Goal: Task Accomplishment & Management: Manage account settings

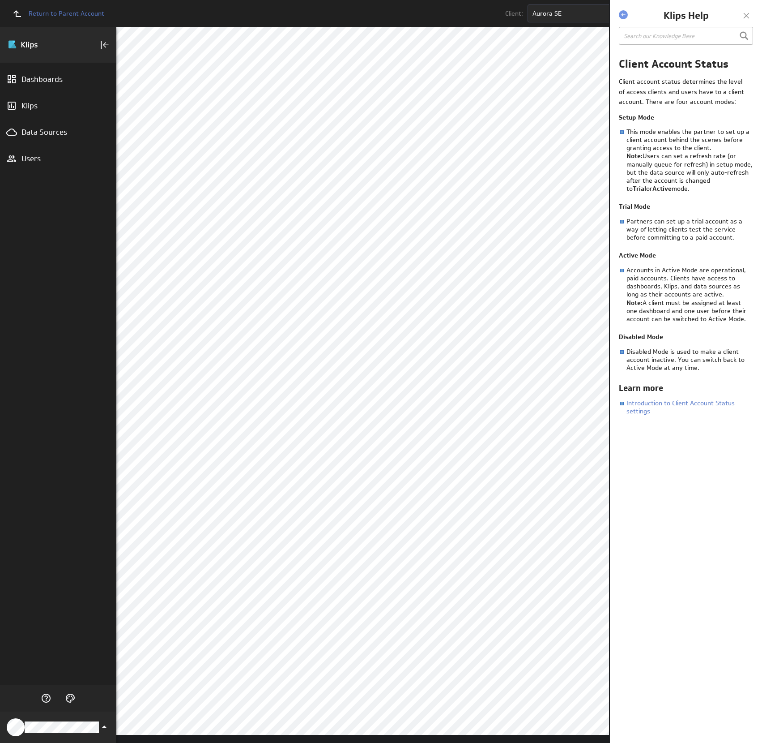
click at [743, 14] on div at bounding box center [746, 15] width 13 height 13
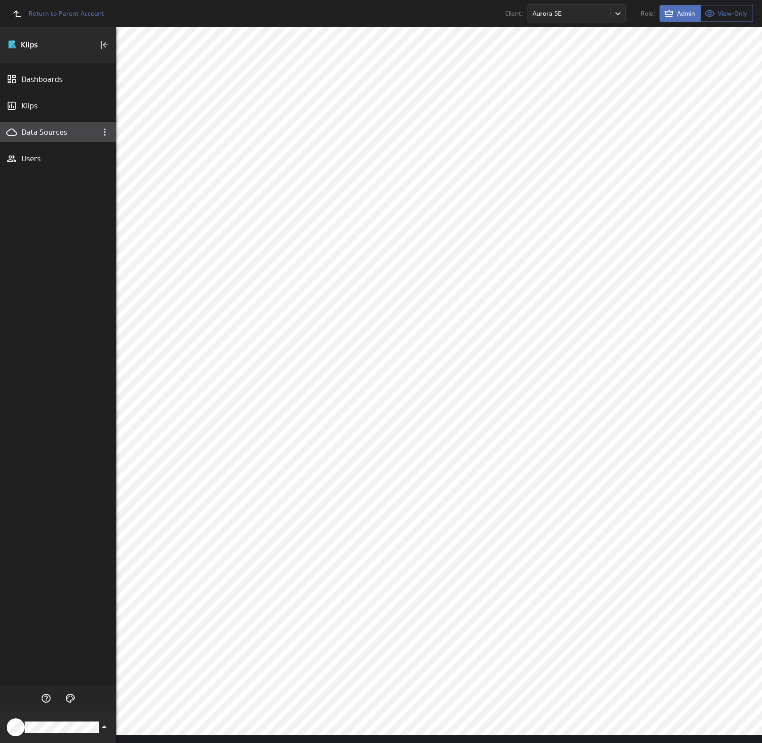
click at [51, 129] on div "Data Sources" at bounding box center [57, 132] width 73 height 10
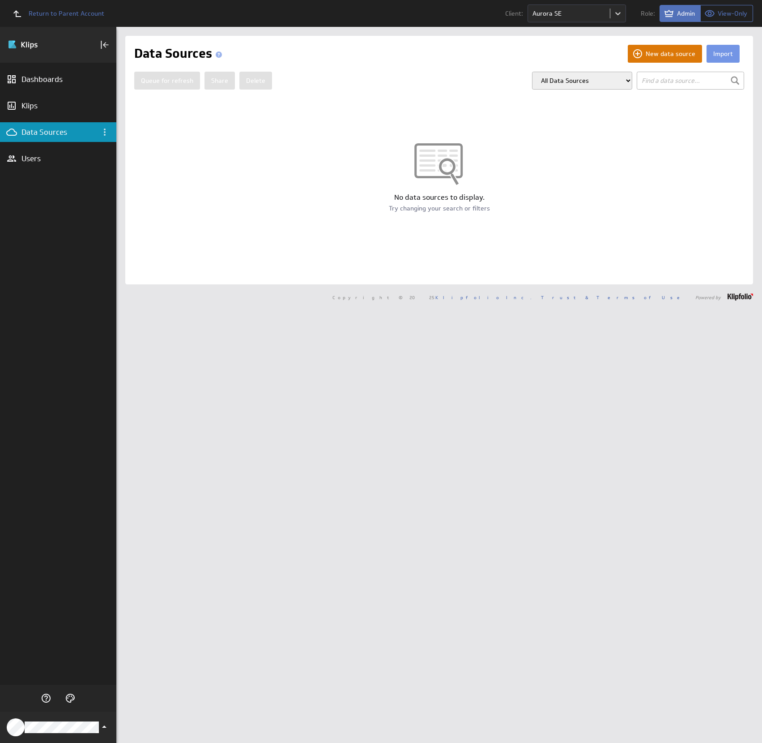
click at [664, 55] on button "New data source" at bounding box center [665, 54] width 74 height 18
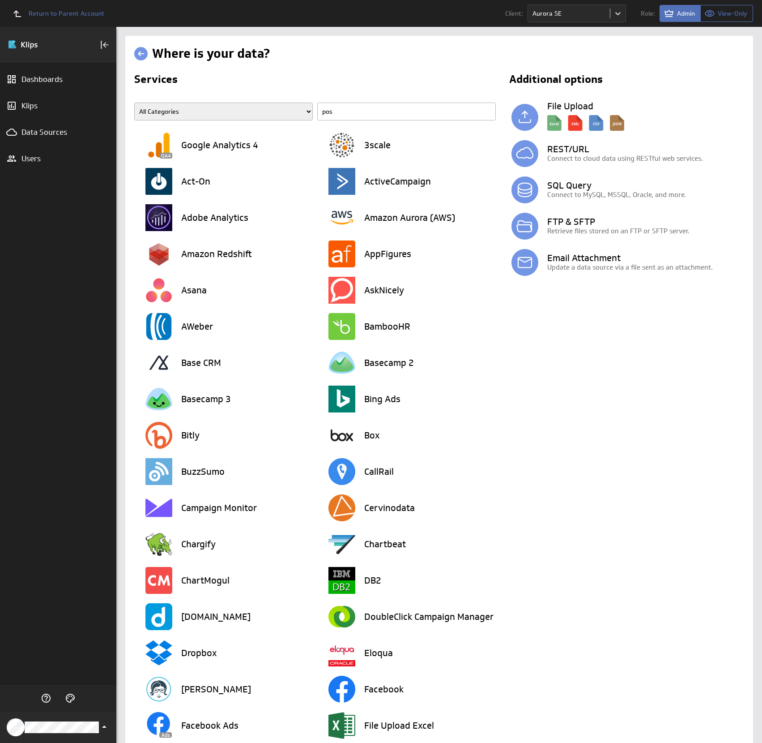
type input "post"
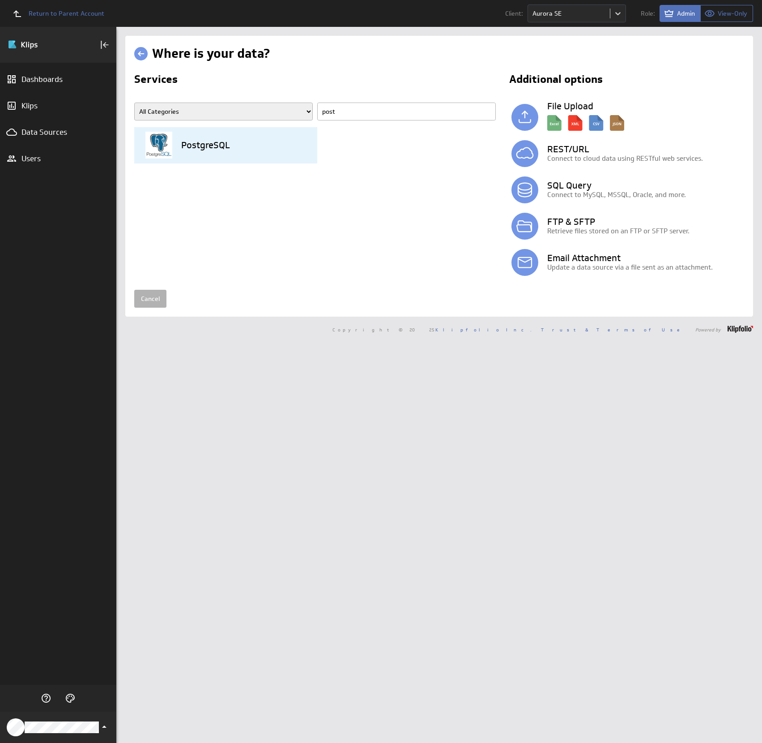
click at [220, 142] on h3 "PostgreSQL" at bounding box center [205, 145] width 49 height 9
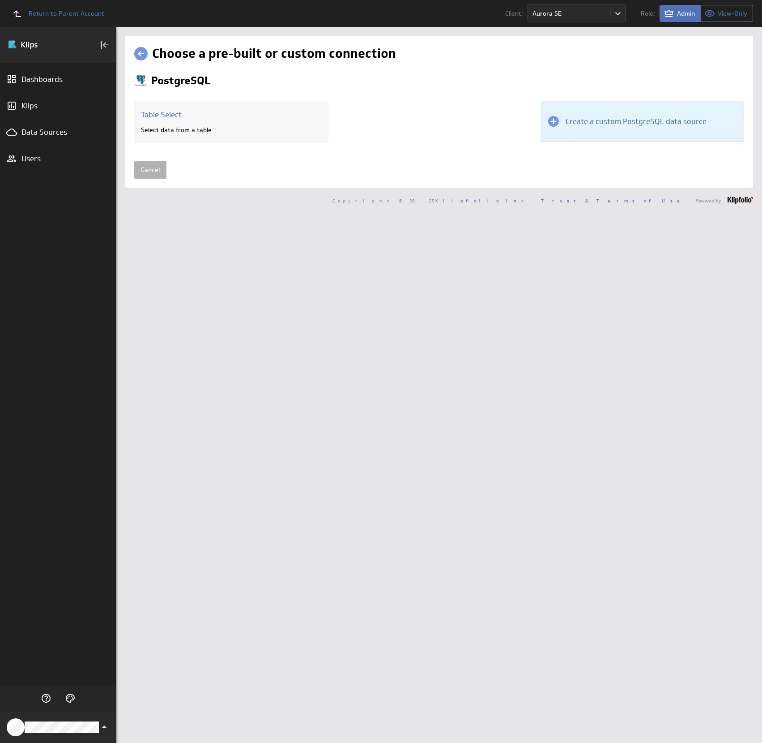
click at [580, 138] on div "Create a custom PostgreSQL data source" at bounding box center [642, 121] width 203 height 41
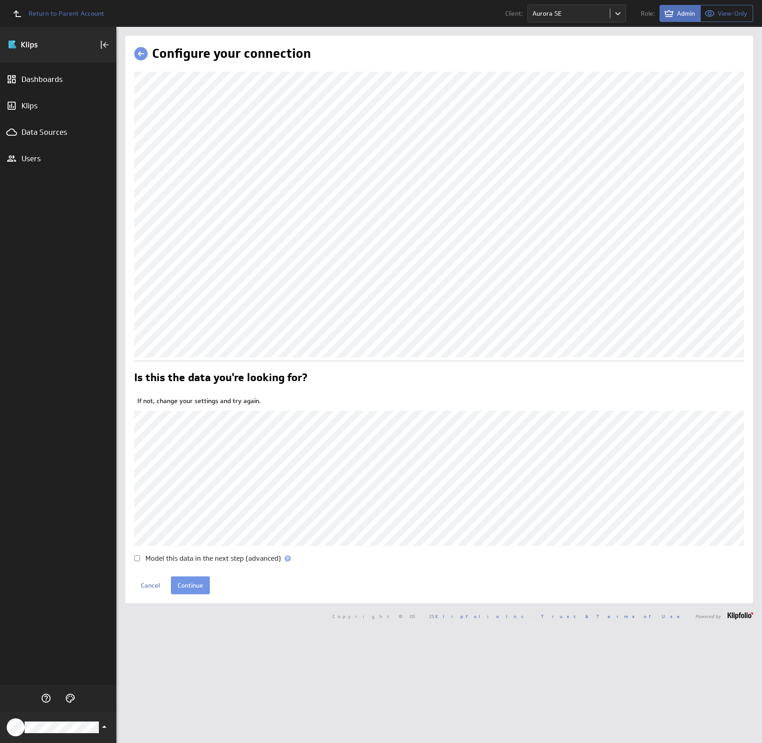
drag, startPoint x: 142, startPoint y: 571, endPoint x: 162, endPoint y: 572, distance: 20.6
click at [143, 561] on div "Model this data in the next step (advanced)" at bounding box center [439, 558] width 610 height 7
click at [135, 561] on input "Model this data in the next step (advanced)" at bounding box center [137, 558] width 6 height 6
checkbox input "true"
click at [186, 594] on input "Continue" at bounding box center [190, 585] width 39 height 18
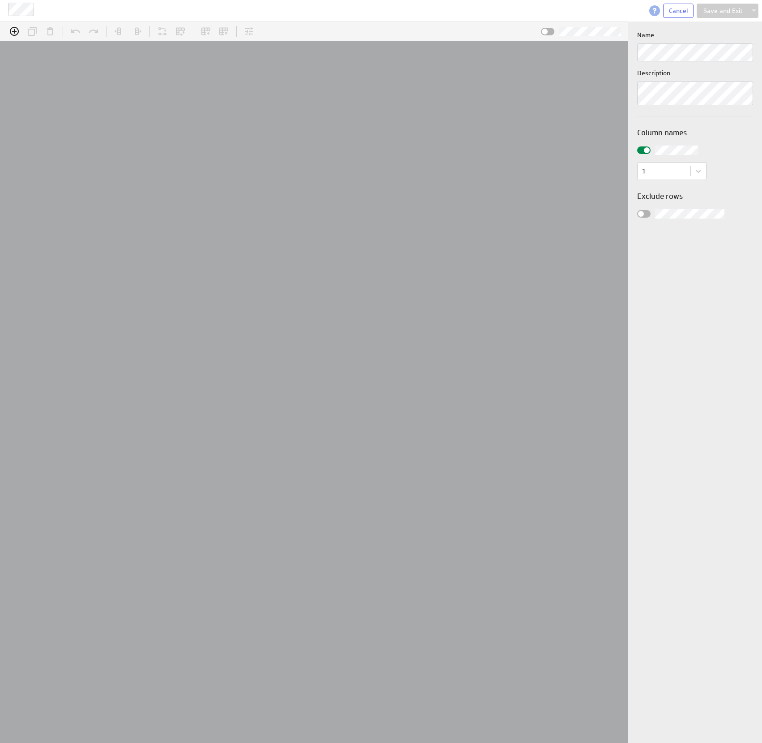
scroll to position [14, 650]
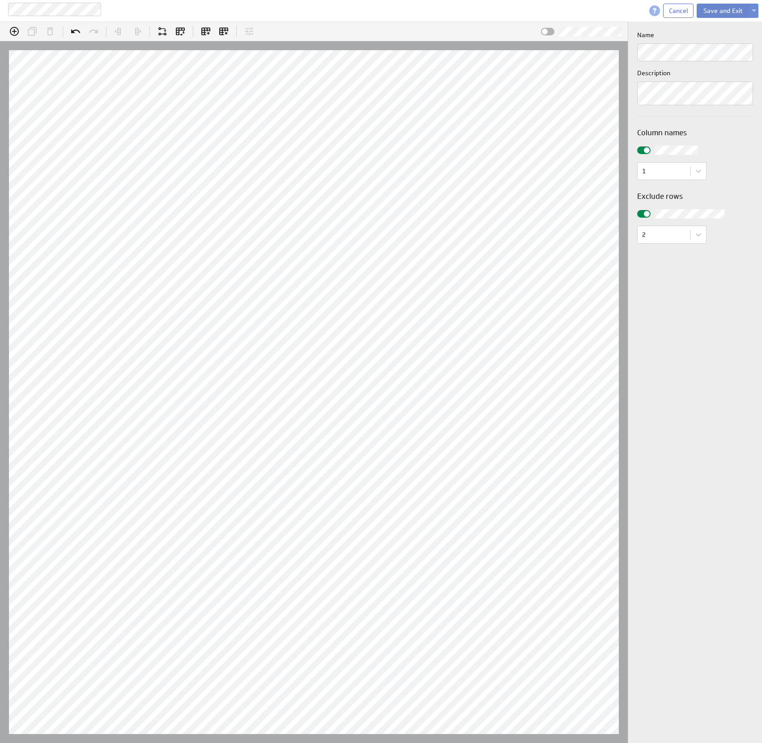
click at [713, 13] on button "Save and Exit" at bounding box center [723, 11] width 53 height 14
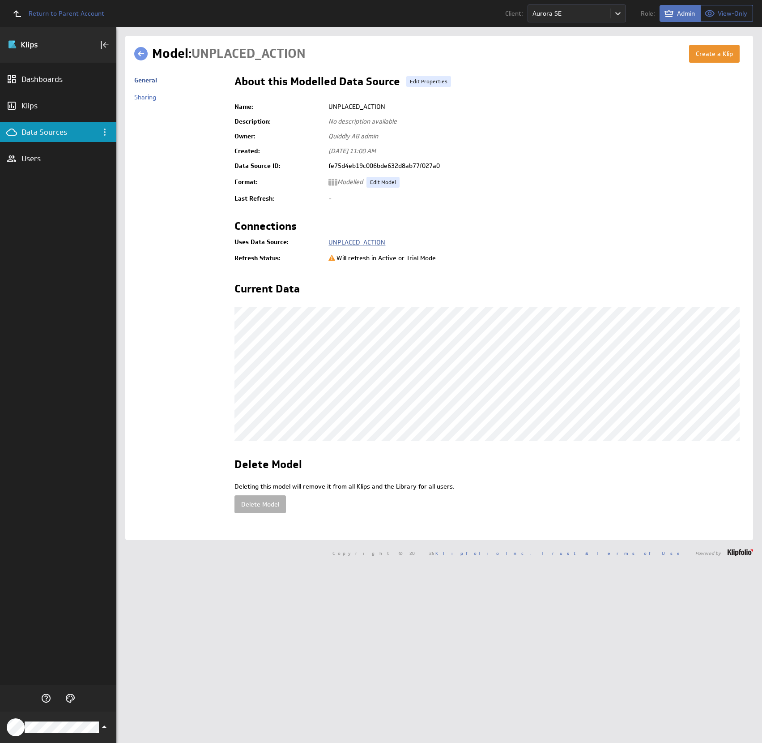
click at [373, 242] on link "UNPLACED_ACTION" at bounding box center [357, 242] width 57 height 8
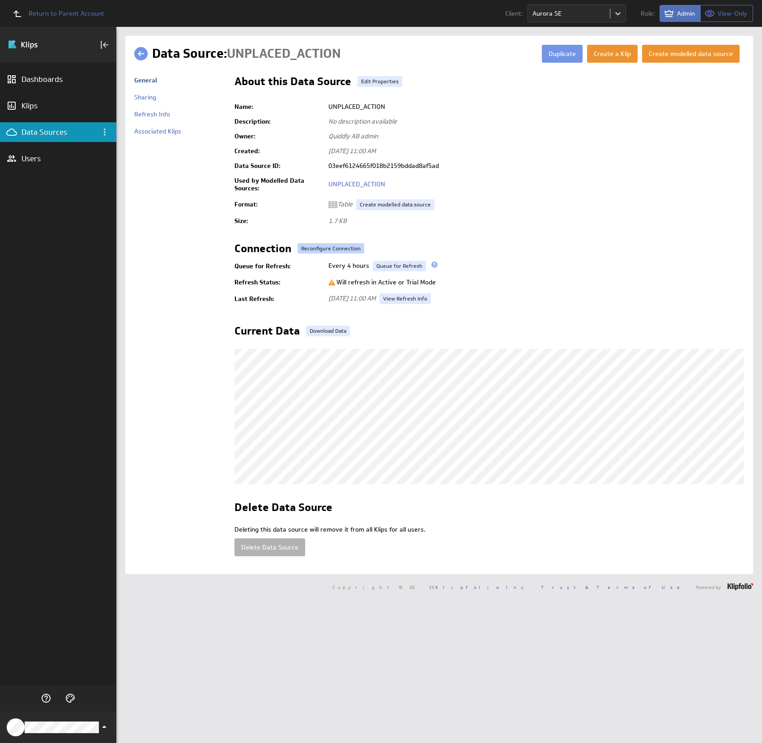
click at [354, 246] on button "Reconfigure Connection" at bounding box center [331, 248] width 67 height 10
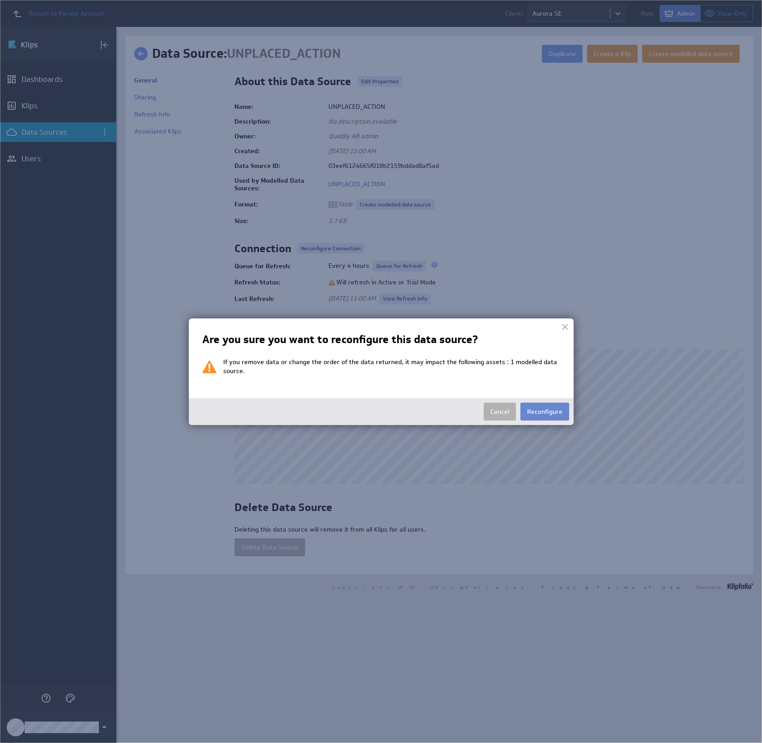
click at [556, 414] on button "Reconfigure" at bounding box center [545, 411] width 49 height 18
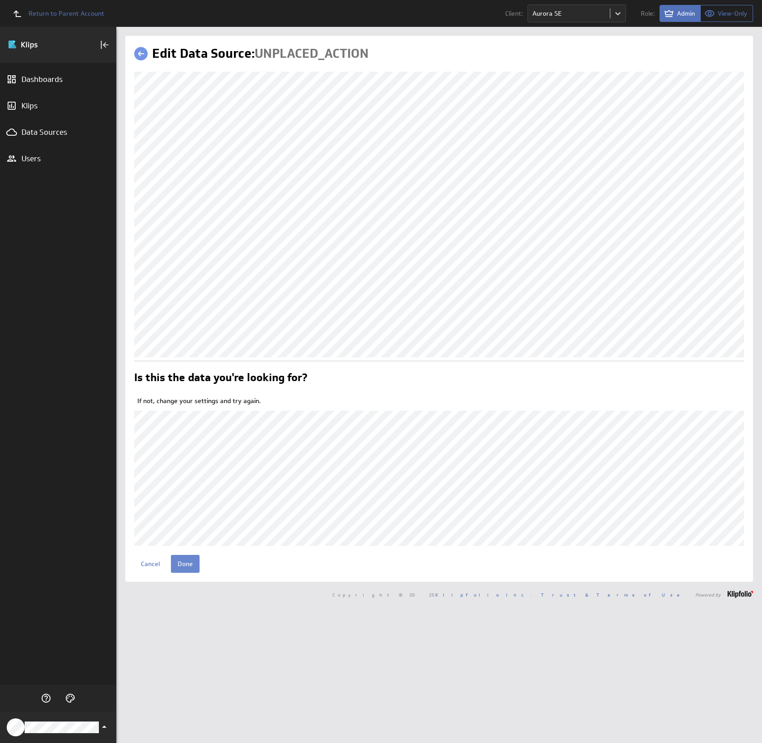
click at [188, 573] on input "Done" at bounding box center [185, 564] width 29 height 18
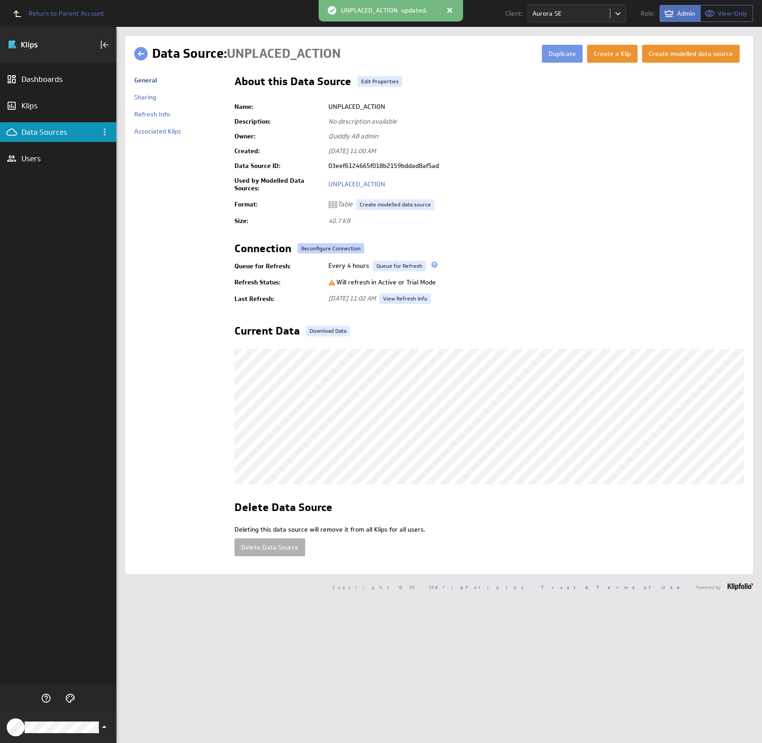
click at [338, 249] on button "Reconfigure Connection" at bounding box center [331, 248] width 67 height 10
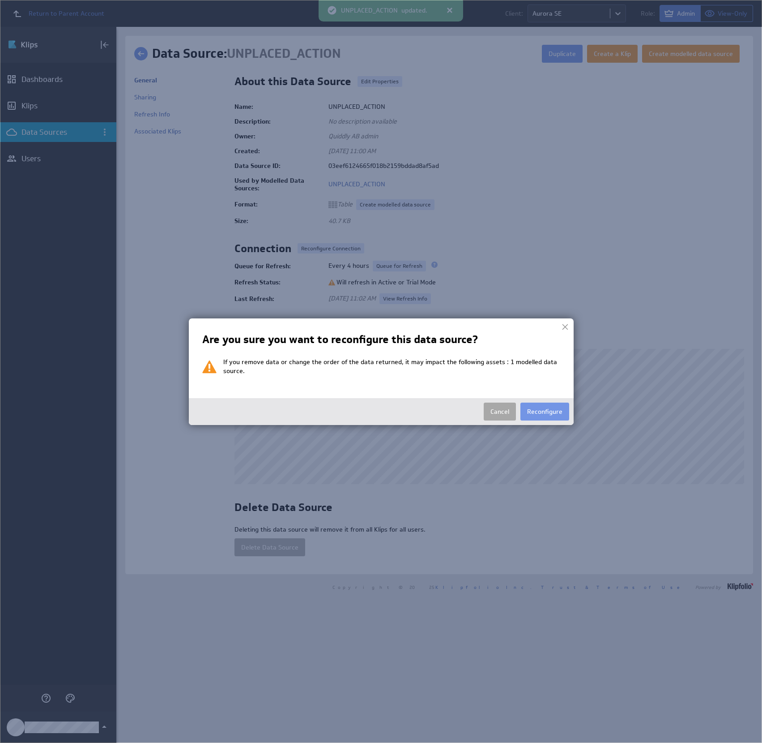
click at [491, 414] on button "Cancel" at bounding box center [500, 411] width 32 height 18
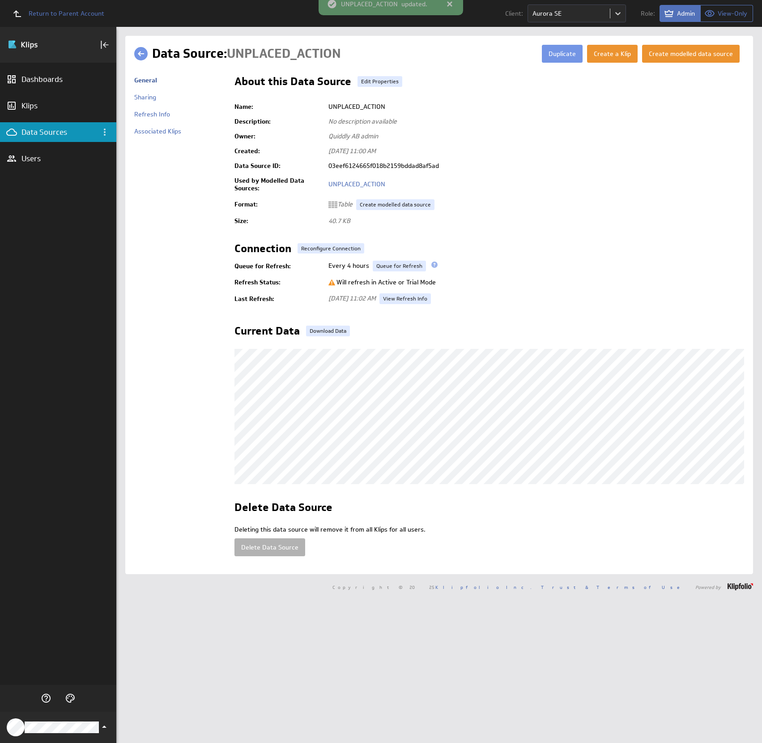
click at [433, 266] on span at bounding box center [435, 264] width 6 height 6
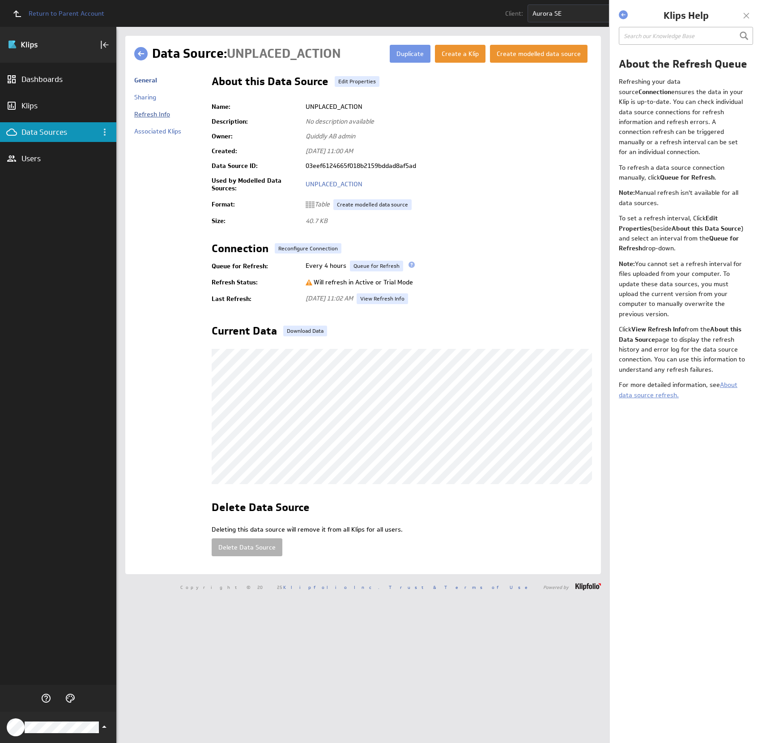
click at [156, 113] on link "Refresh Info" at bounding box center [152, 114] width 36 height 8
click at [156, 114] on link "Refresh Info" at bounding box center [152, 114] width 36 height 8
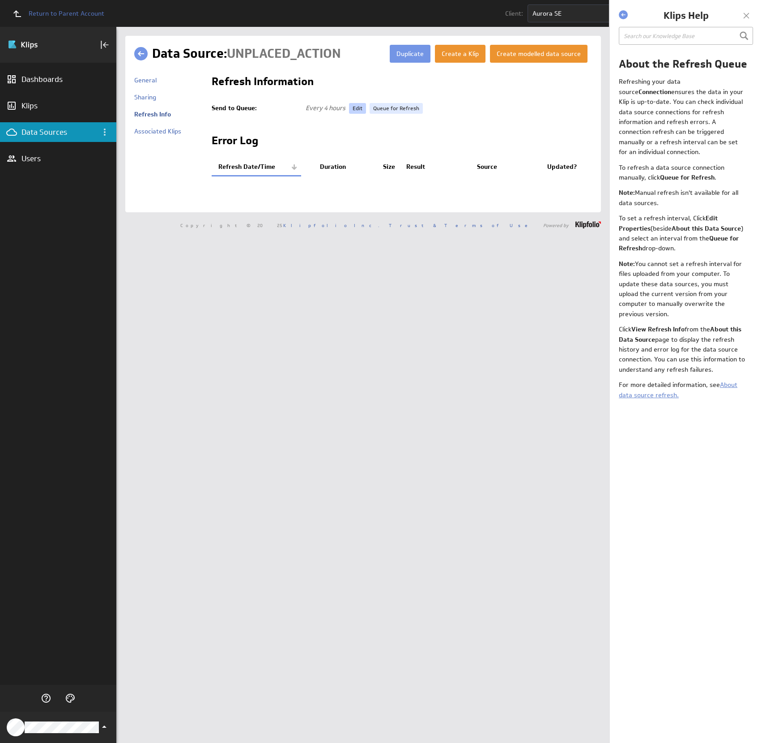
click at [355, 107] on link "Edit" at bounding box center [357, 108] width 17 height 11
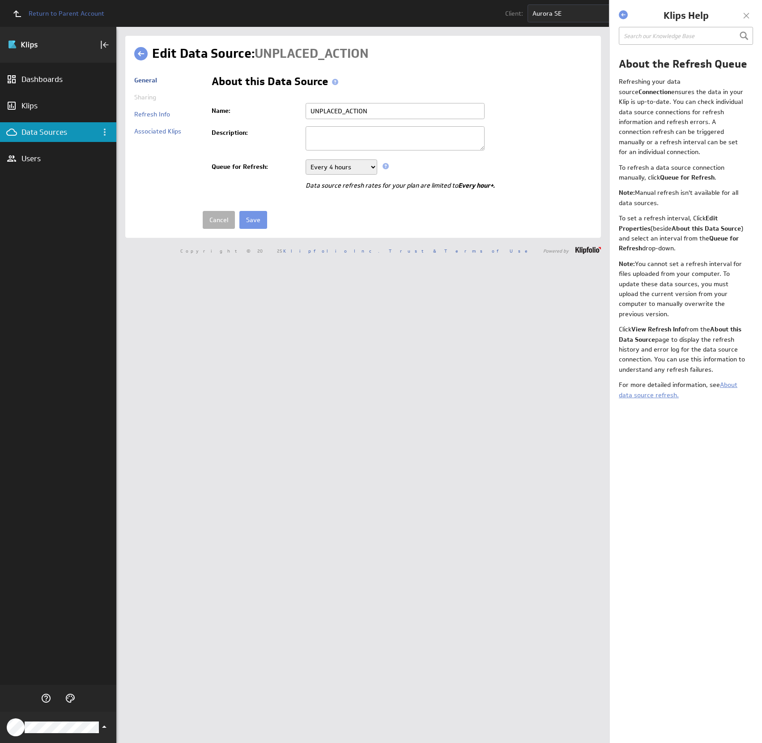
click at [345, 166] on select "Never Every minute Every 5 minutes Every 15 minutes Every 30 minutes Every hour…" at bounding box center [342, 166] width 72 height 15
select select "86400"
click at [249, 217] on input "Save" at bounding box center [253, 220] width 28 height 18
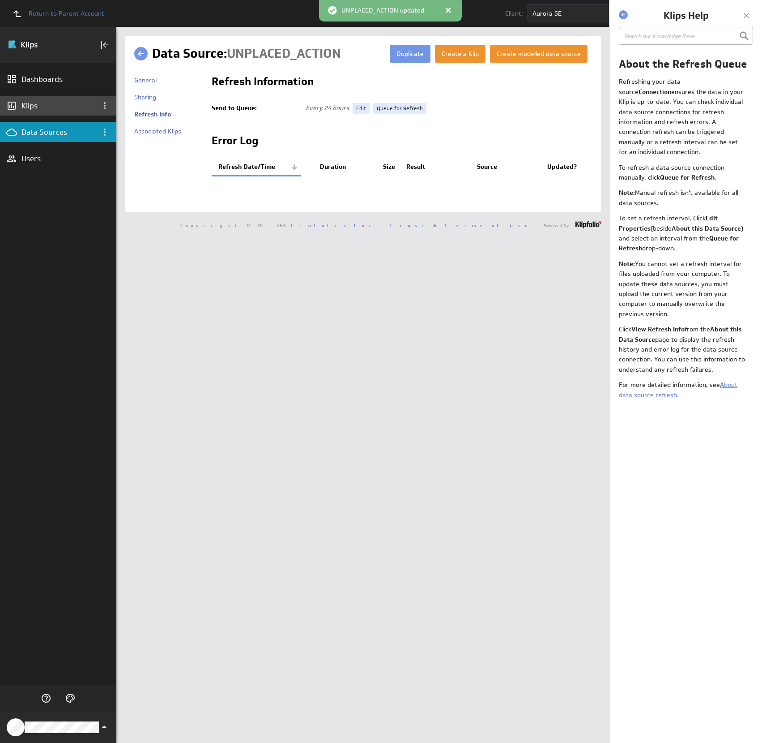
click at [43, 101] on div "Klips" at bounding box center [57, 106] width 73 height 10
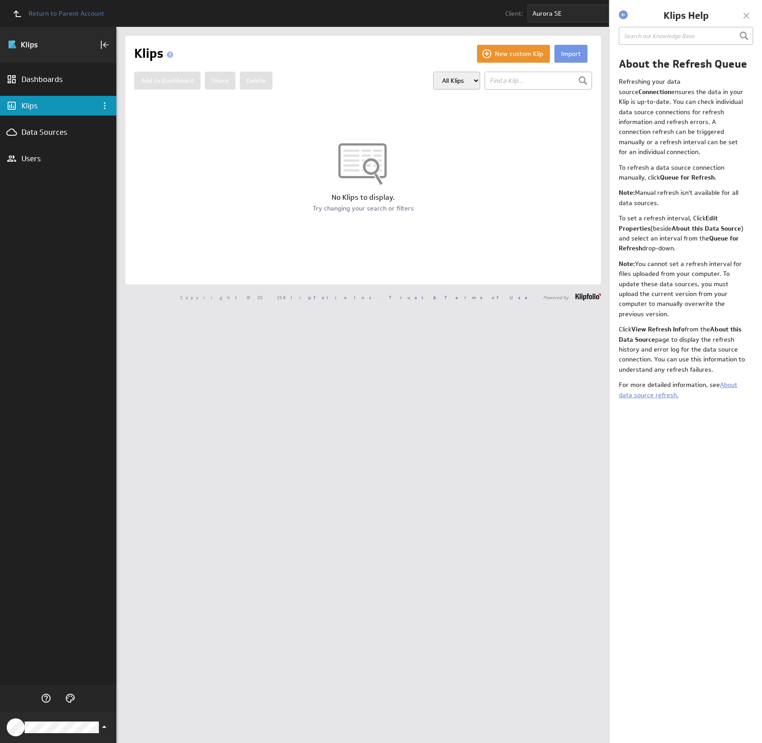
click at [747, 17] on div at bounding box center [746, 15] width 13 height 13
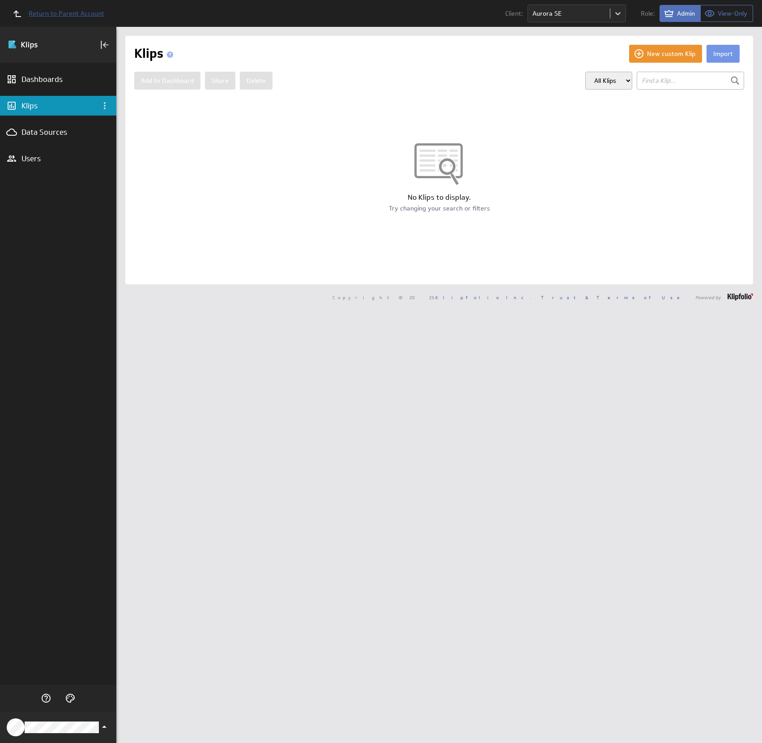
click at [77, 11] on span "Return to Parent Account" at bounding box center [67, 13] width 76 height 6
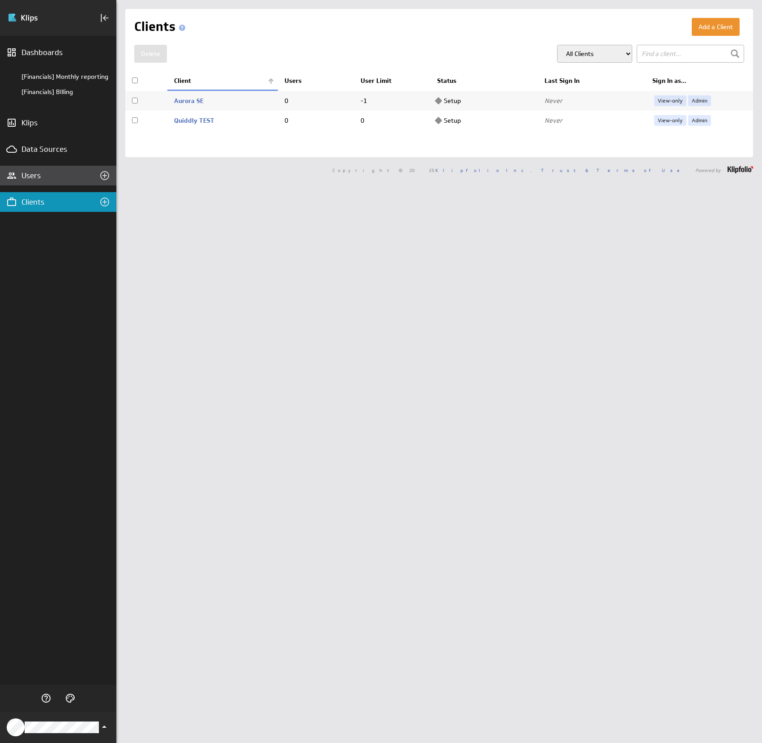
click at [37, 171] on div "Users" at bounding box center [57, 176] width 73 height 10
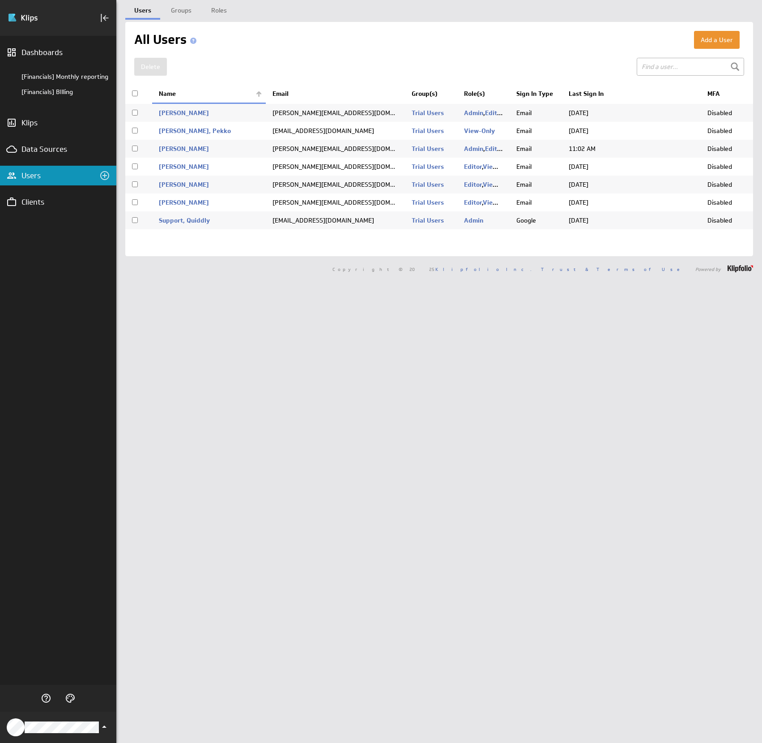
click at [138, 130] on td at bounding box center [138, 131] width 27 height 18
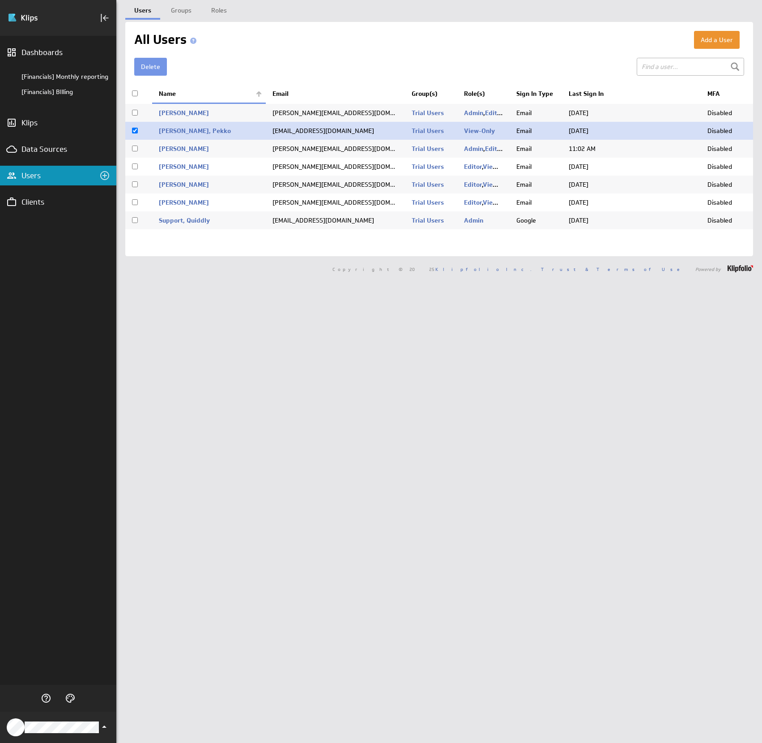
click at [138, 130] on td at bounding box center [138, 131] width 27 height 18
checkbox input "false"
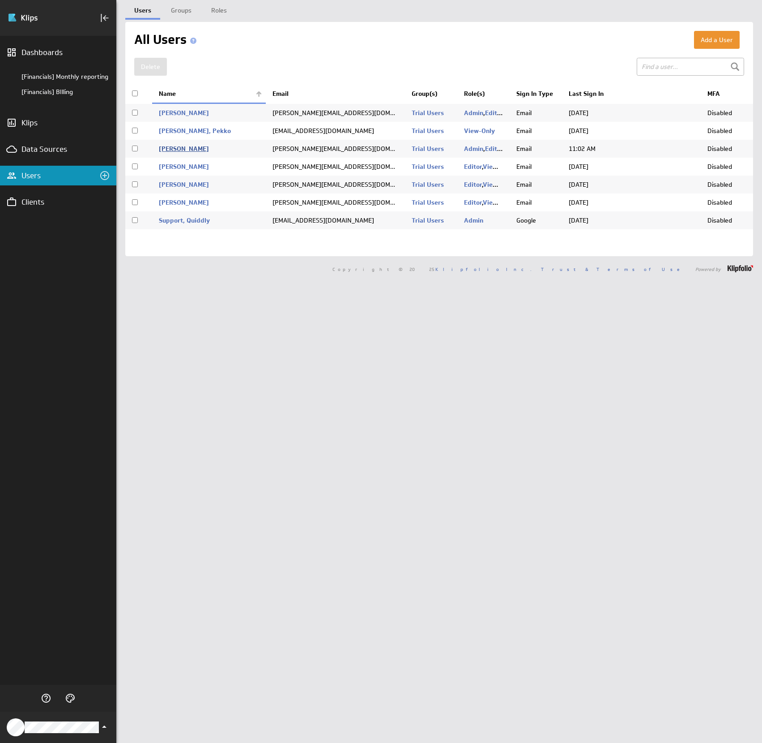
click at [185, 147] on link "Lövquist, Erik" at bounding box center [184, 149] width 50 height 8
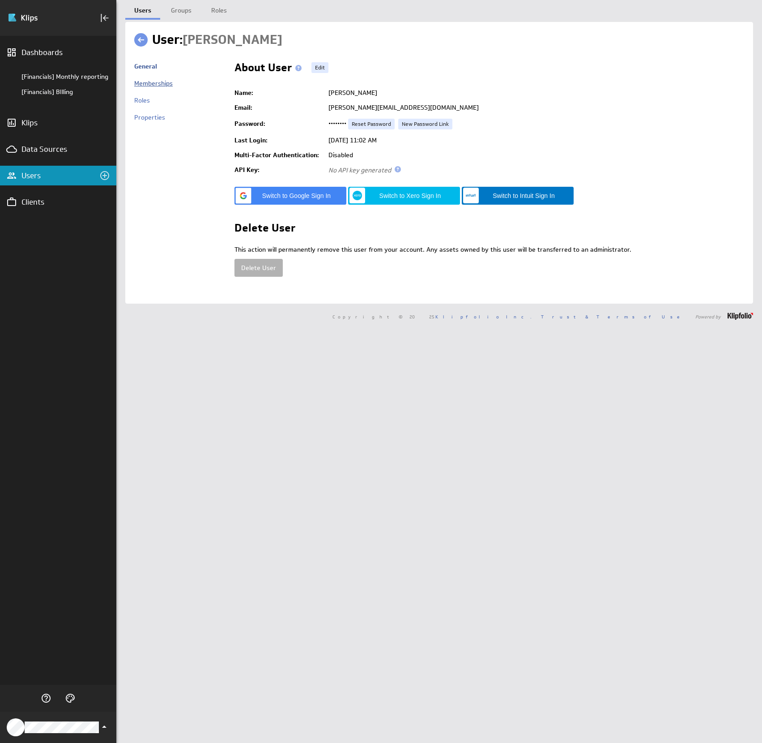
click at [161, 85] on link "Memberships" at bounding box center [153, 83] width 38 height 8
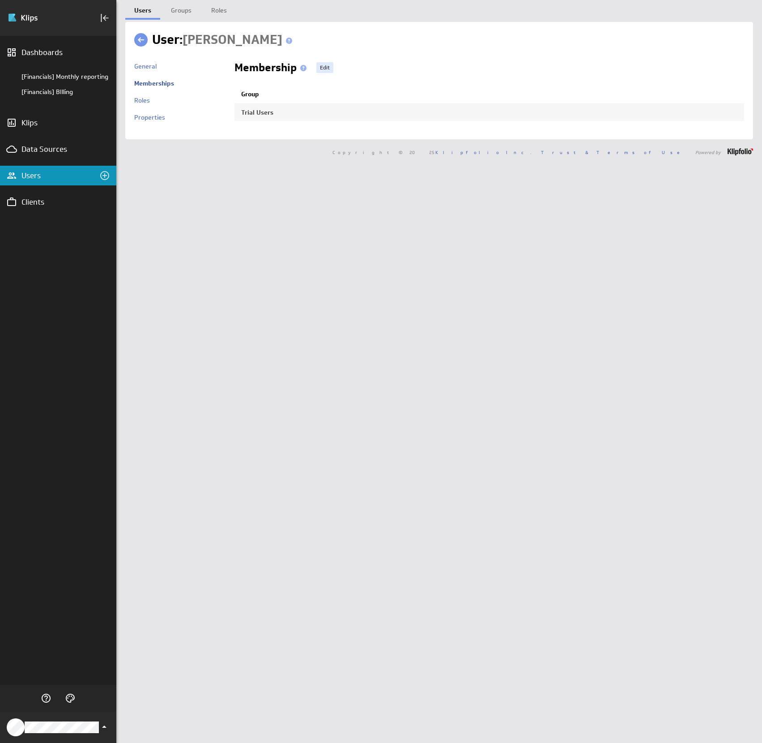
click at [152, 103] on div "Roles" at bounding box center [179, 104] width 91 height 17
click at [141, 101] on link "Roles" at bounding box center [142, 100] width 16 height 8
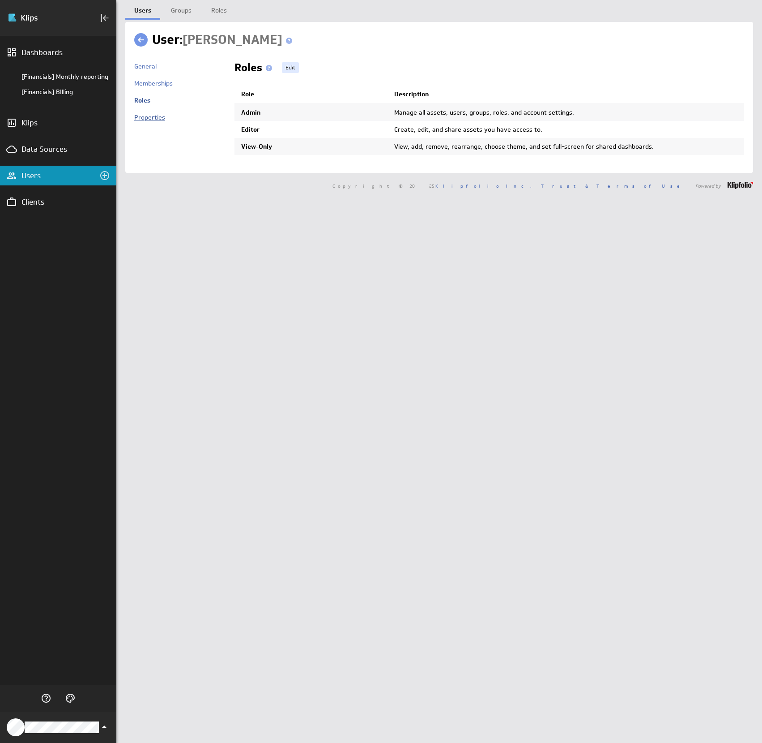
click at [144, 115] on link "Properties" at bounding box center [149, 117] width 31 height 8
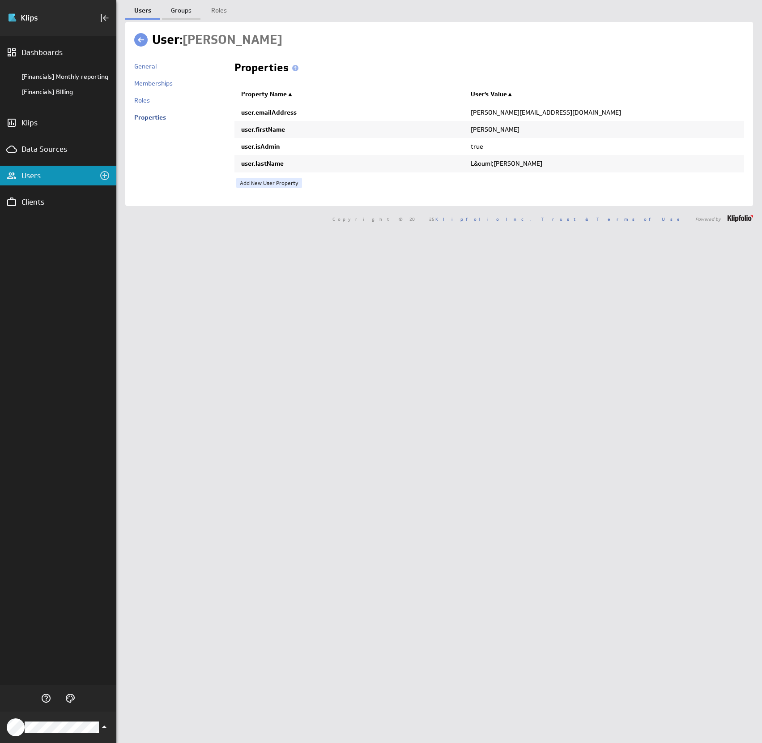
click at [188, 11] on link "Groups" at bounding box center [181, 9] width 38 height 18
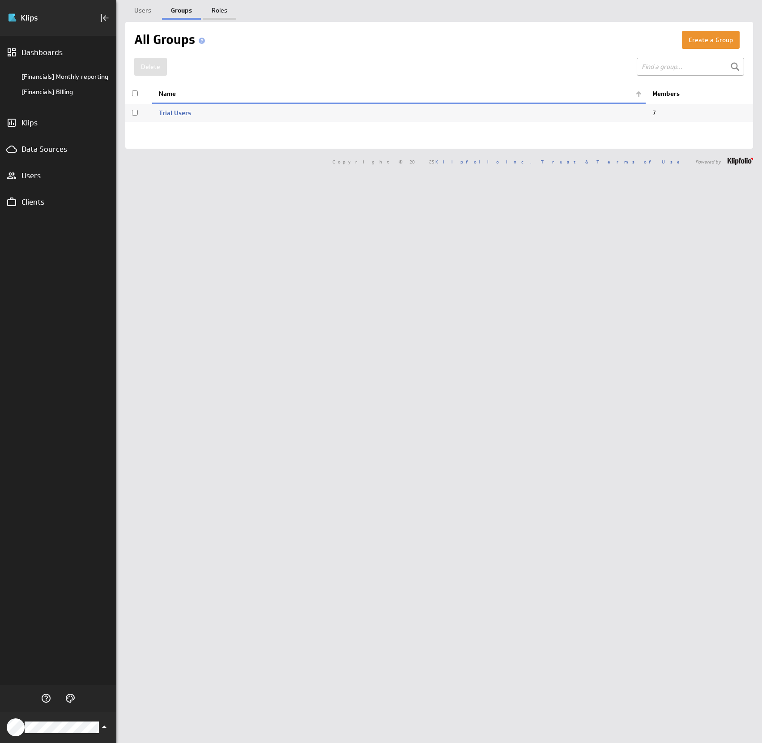
click at [220, 11] on link "Roles" at bounding box center [220, 9] width 34 height 18
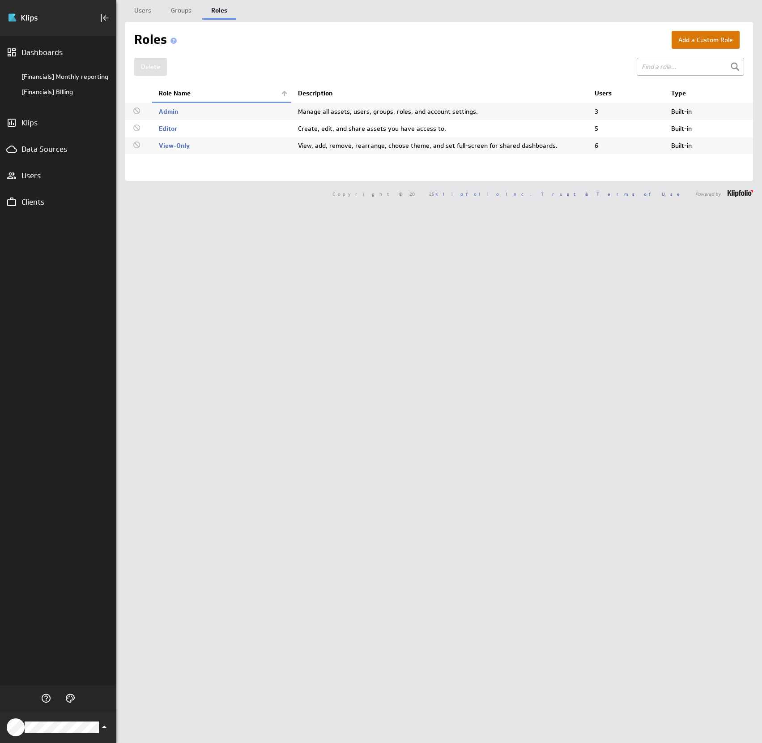
click at [723, 44] on button "Add a Custom Role" at bounding box center [706, 40] width 68 height 18
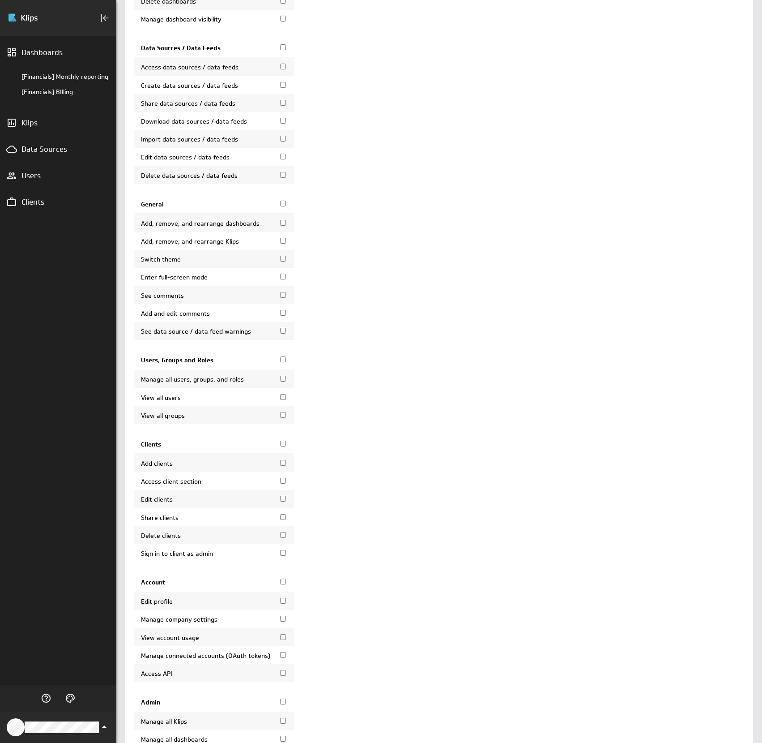
scroll to position [551, 0]
click at [282, 445] on input "Clients" at bounding box center [283, 442] width 6 height 6
checkbox input "true"
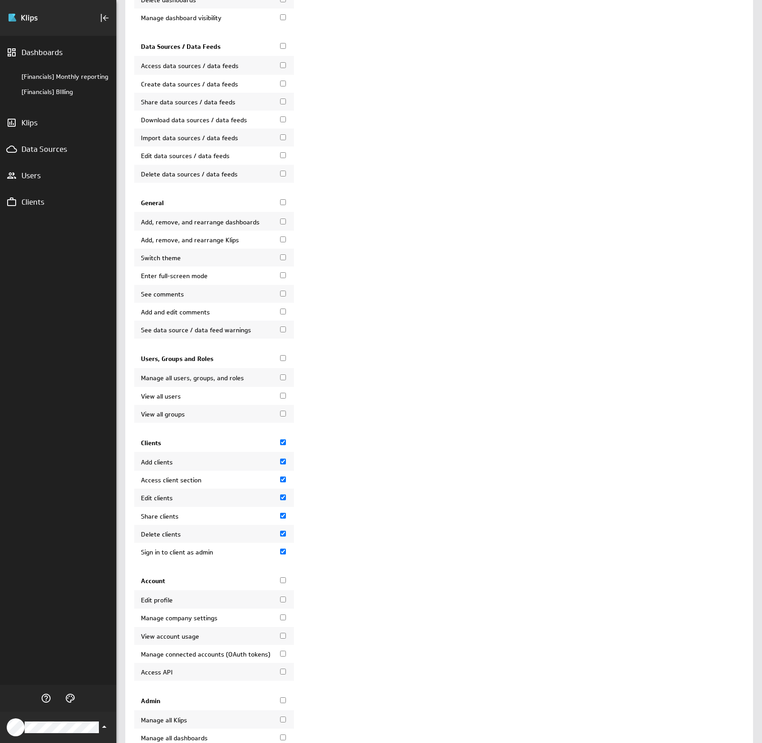
checkbox input "true"
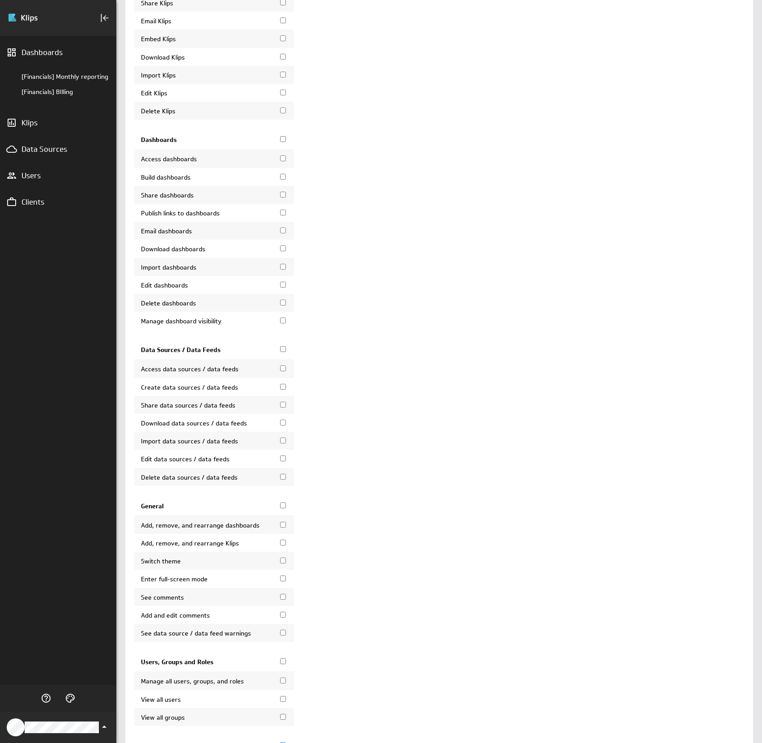
scroll to position [46, 0]
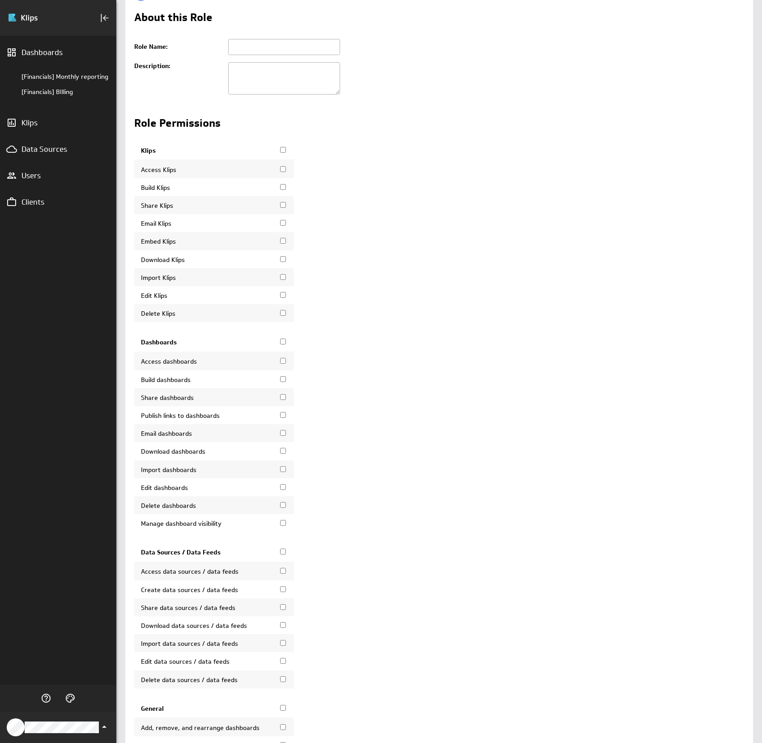
click at [275, 53] on input "text" at bounding box center [284, 47] width 112 height 16
type input "S"
type input "CLIENT_ADMIN"
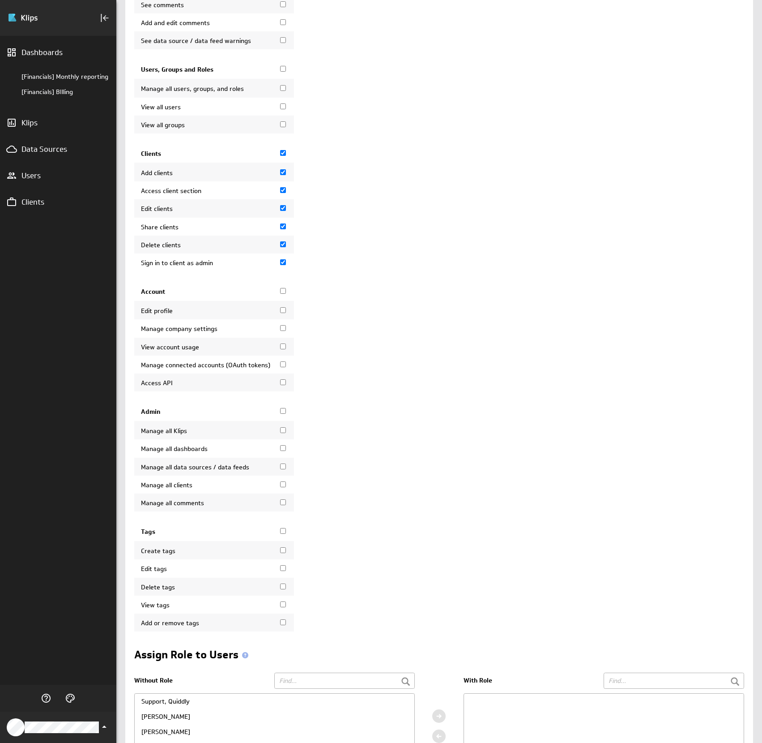
scroll to position [975, 0]
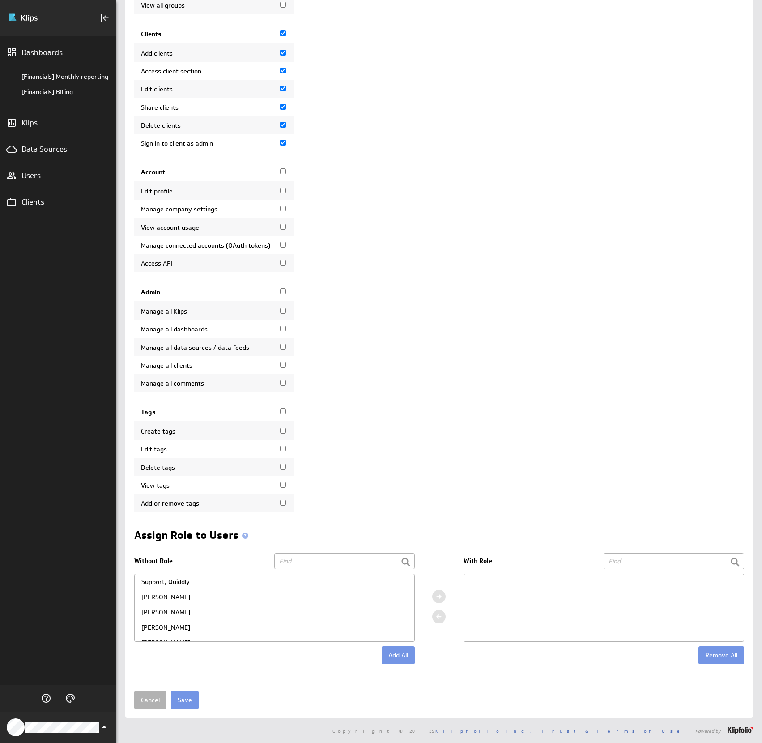
click at [177, 626] on div "Lövquist, Erik" at bounding box center [275, 627] width 280 height 15
click at [440, 599] on div at bounding box center [438, 596] width 13 height 13
click at [192, 698] on input "Save" at bounding box center [185, 700] width 28 height 18
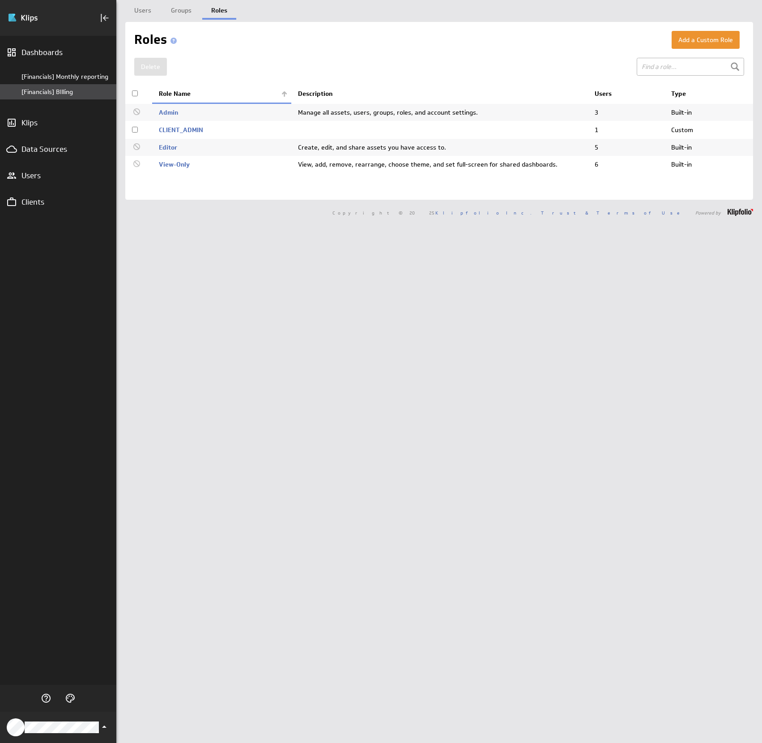
click at [63, 90] on div "[Financials] BIlling" at bounding box center [66, 92] width 90 height 8
